Goal: Task Accomplishment & Management: Use online tool/utility

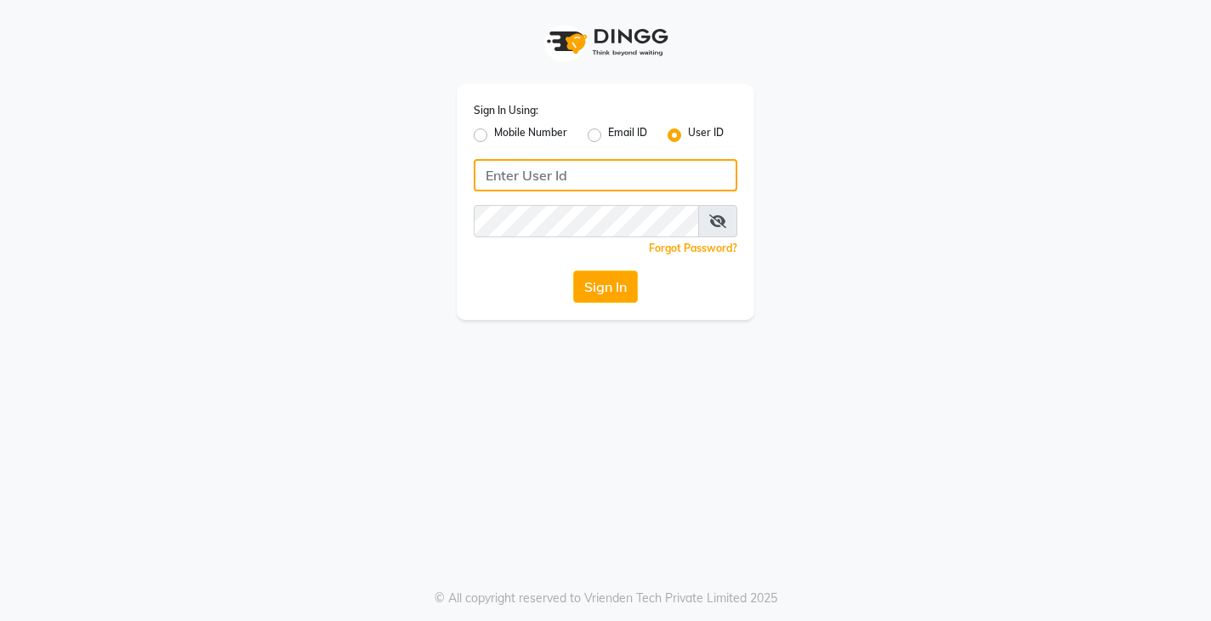
type input "jclash"
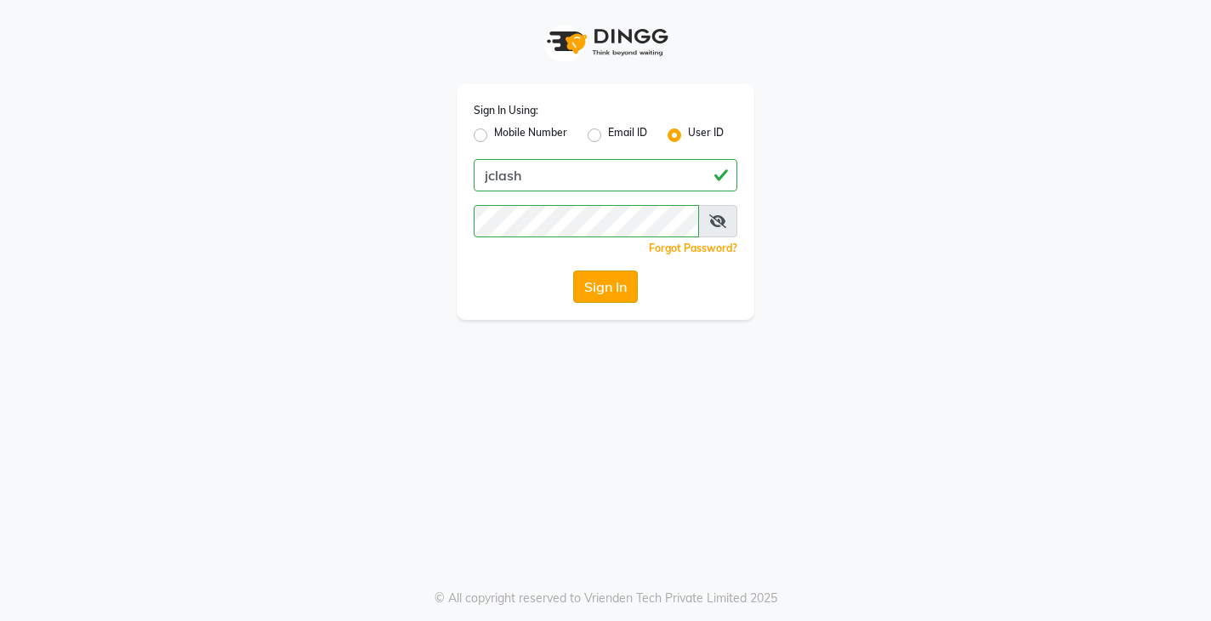
click at [586, 294] on button "Sign In" at bounding box center [605, 286] width 65 height 32
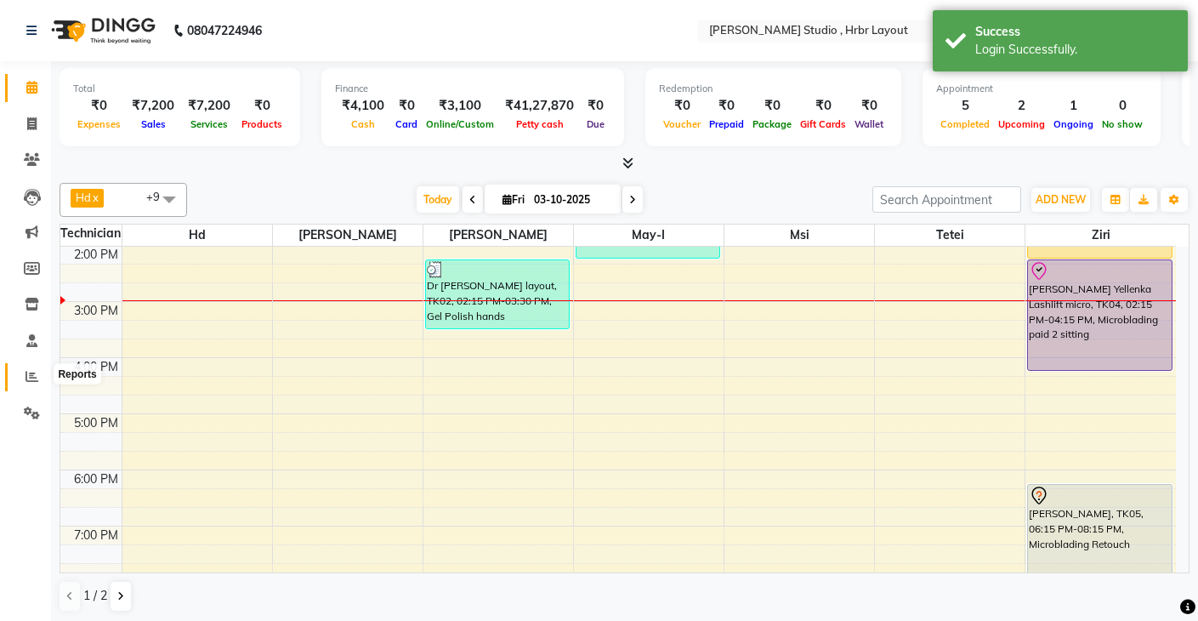
click at [35, 378] on icon at bounding box center [32, 376] width 13 height 13
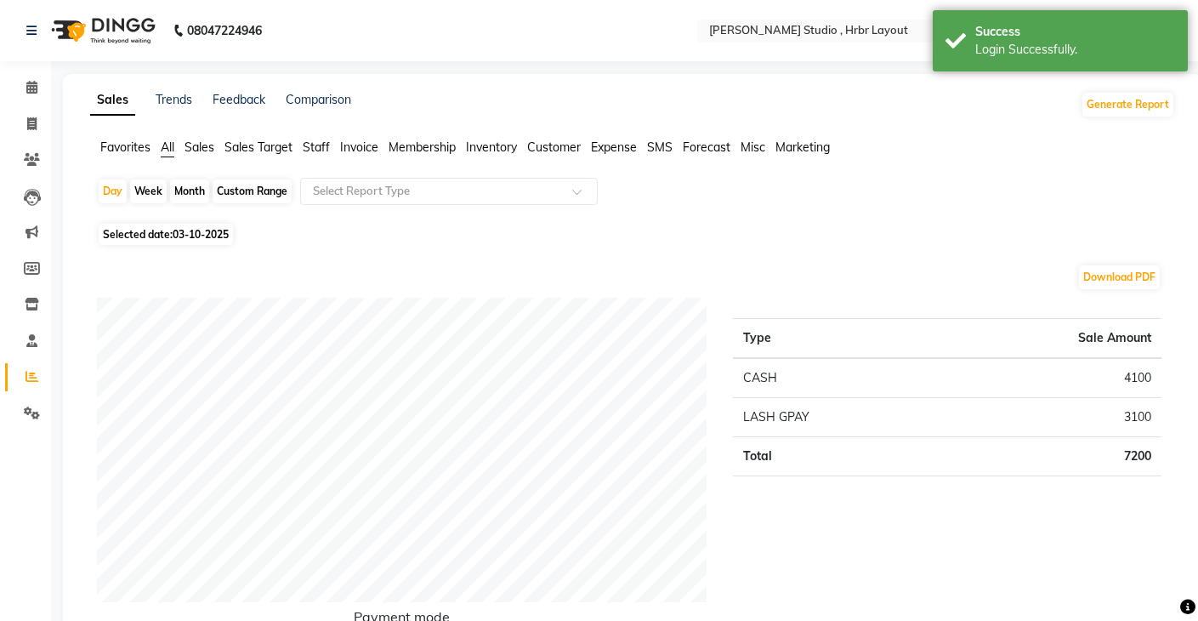
click at [250, 192] on div "Custom Range" at bounding box center [252, 191] width 79 height 24
select select "10"
select select "2025"
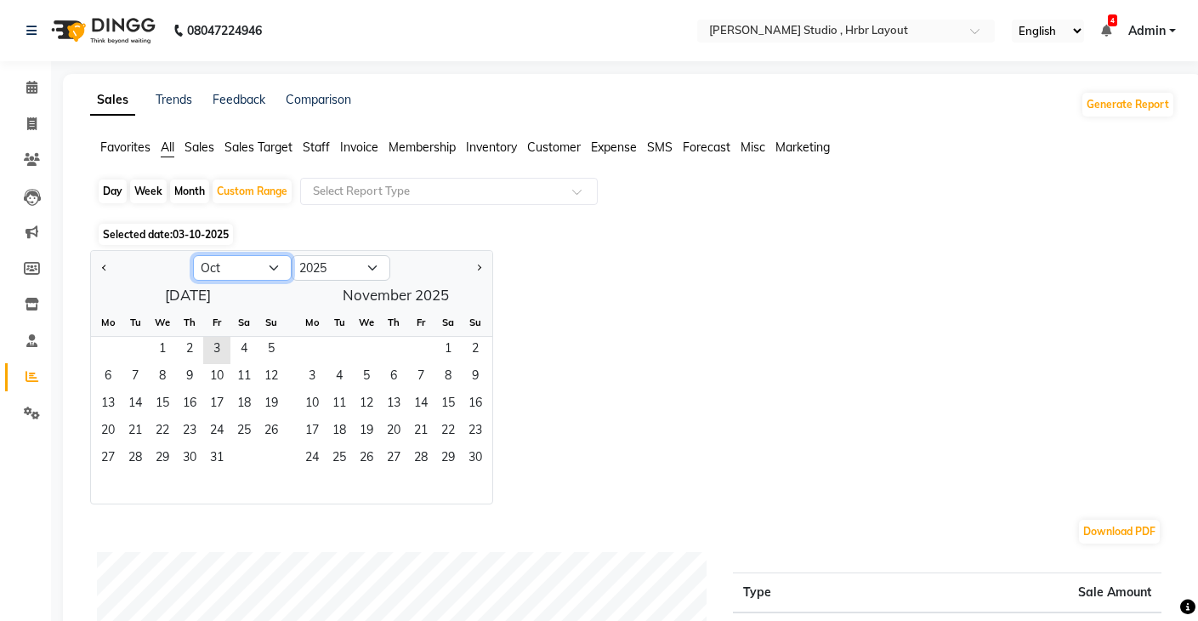
select select "9"
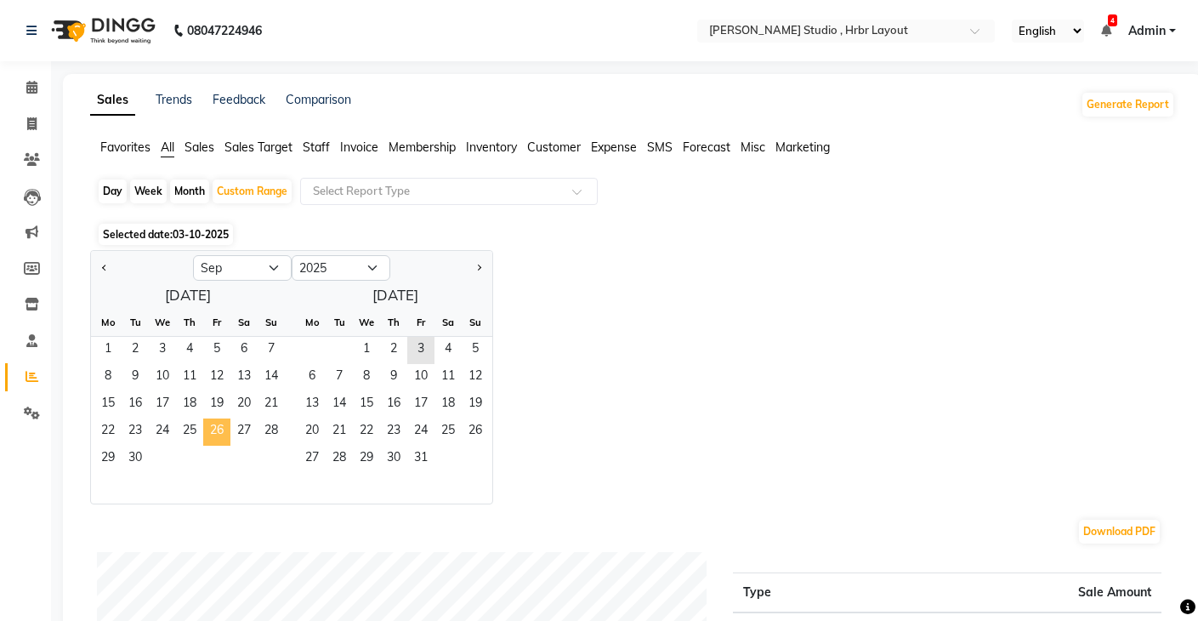
click at [219, 424] on span "26" at bounding box center [216, 431] width 27 height 27
click at [130, 461] on span "30" at bounding box center [135, 459] width 27 height 27
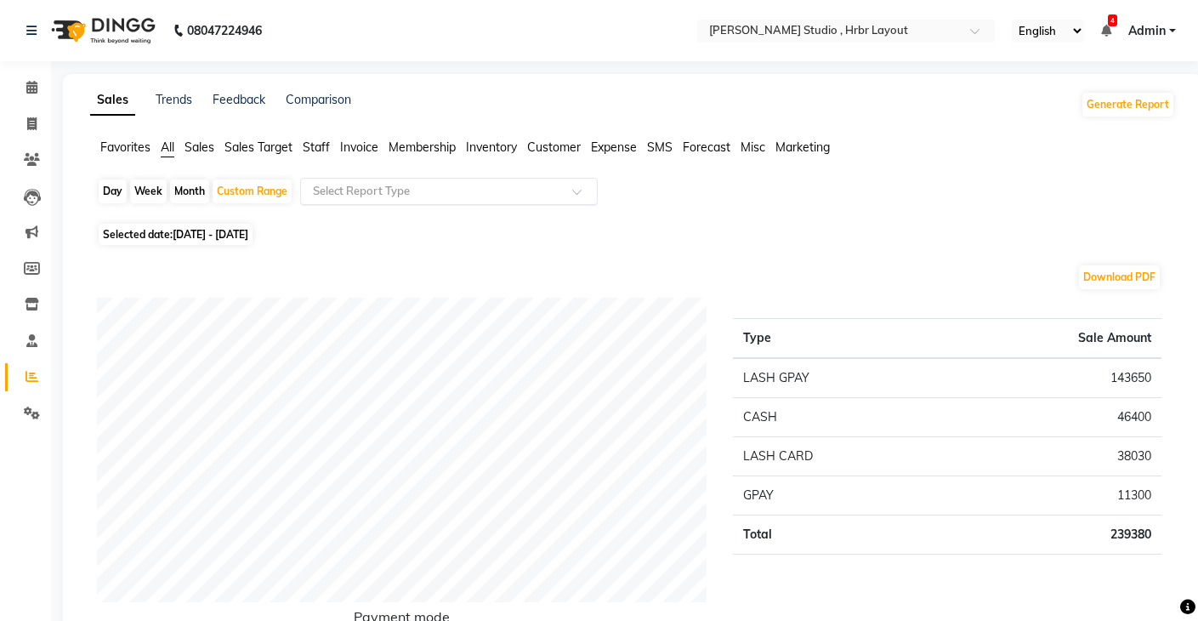
click at [451, 186] on input "text" at bounding box center [432, 191] width 245 height 17
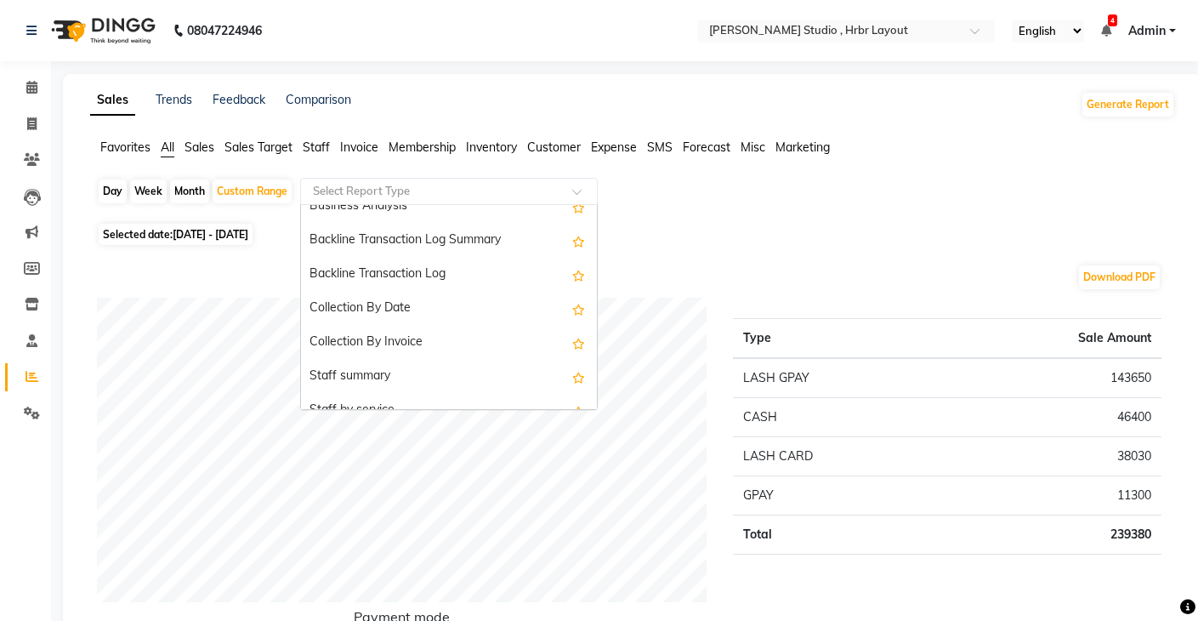
scroll to position [646, 0]
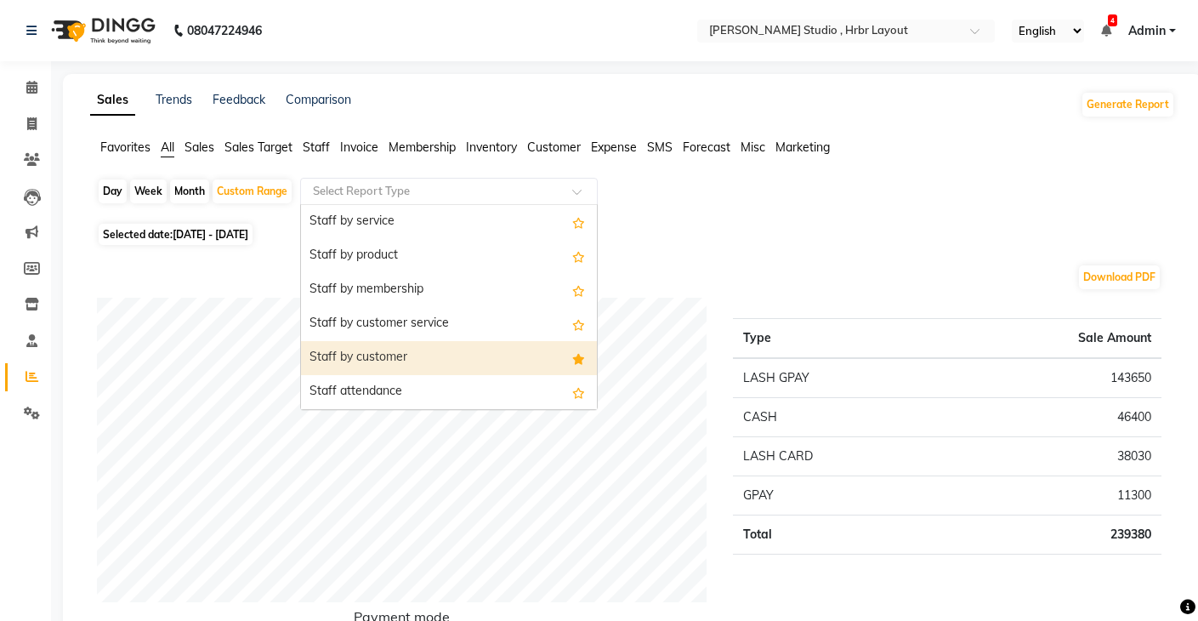
click at [414, 348] on div "Staff by customer" at bounding box center [449, 358] width 296 height 34
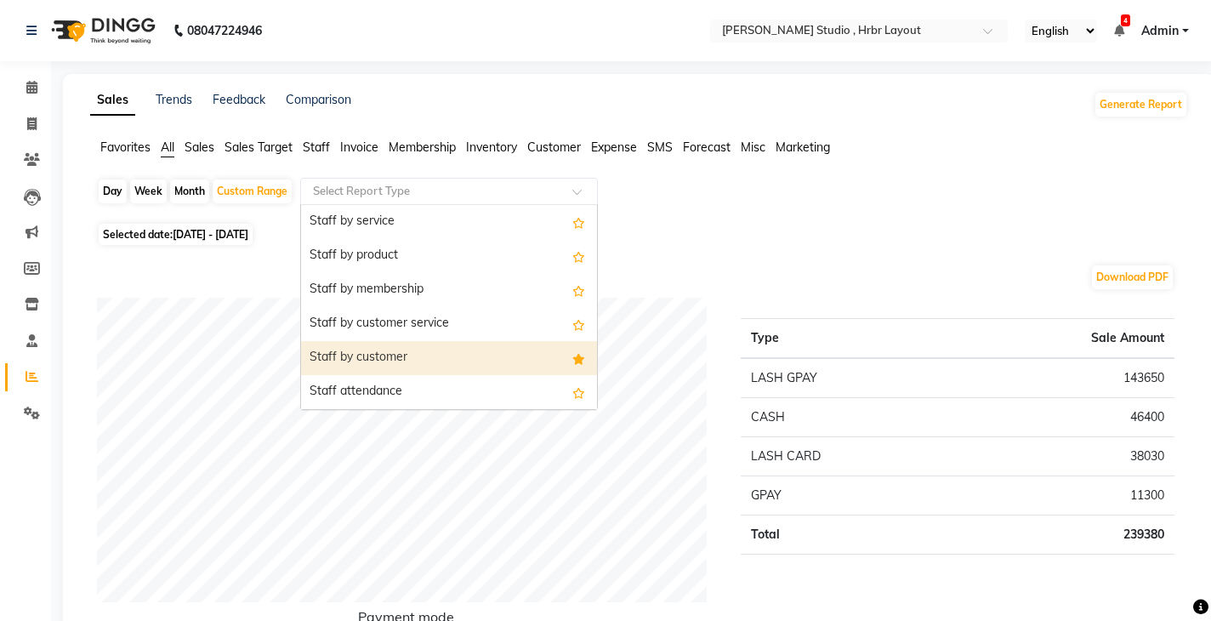
select select "full_report"
select select "csv"
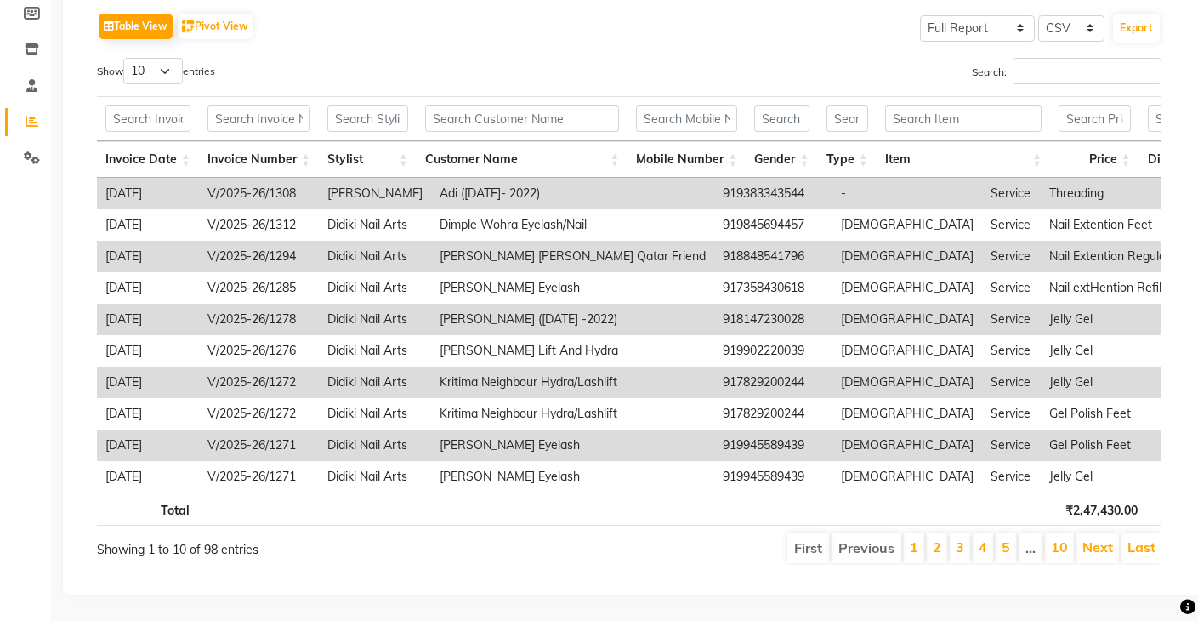
scroll to position [0, 0]
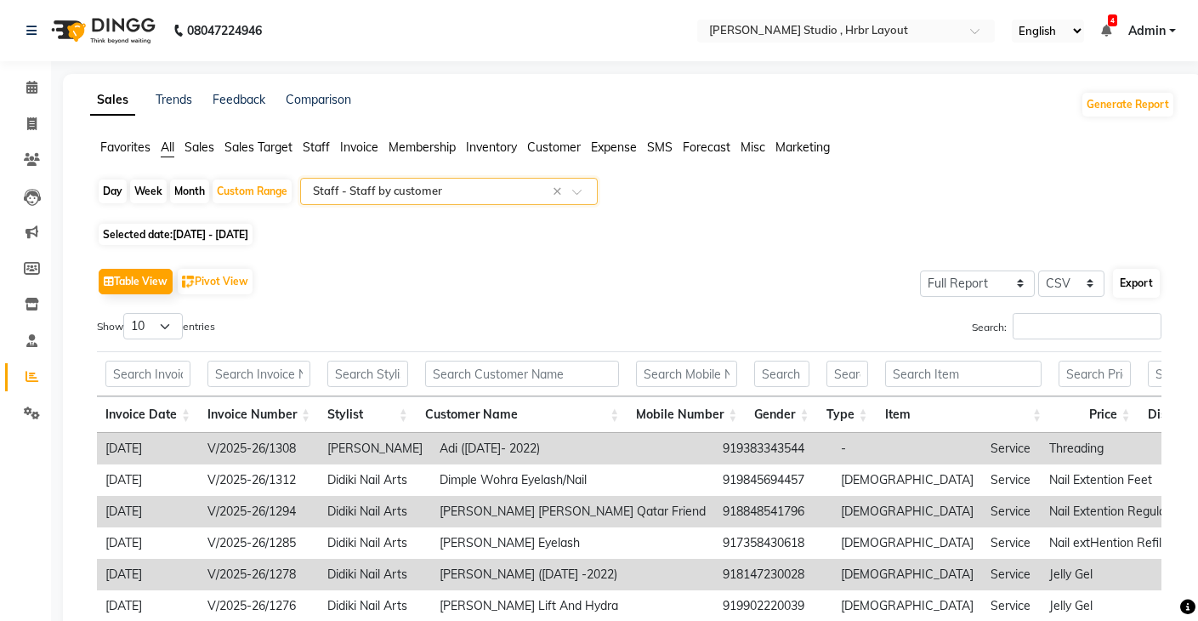
click at [1137, 280] on button "Export" at bounding box center [1136, 283] width 47 height 29
